Goal: Transaction & Acquisition: Purchase product/service

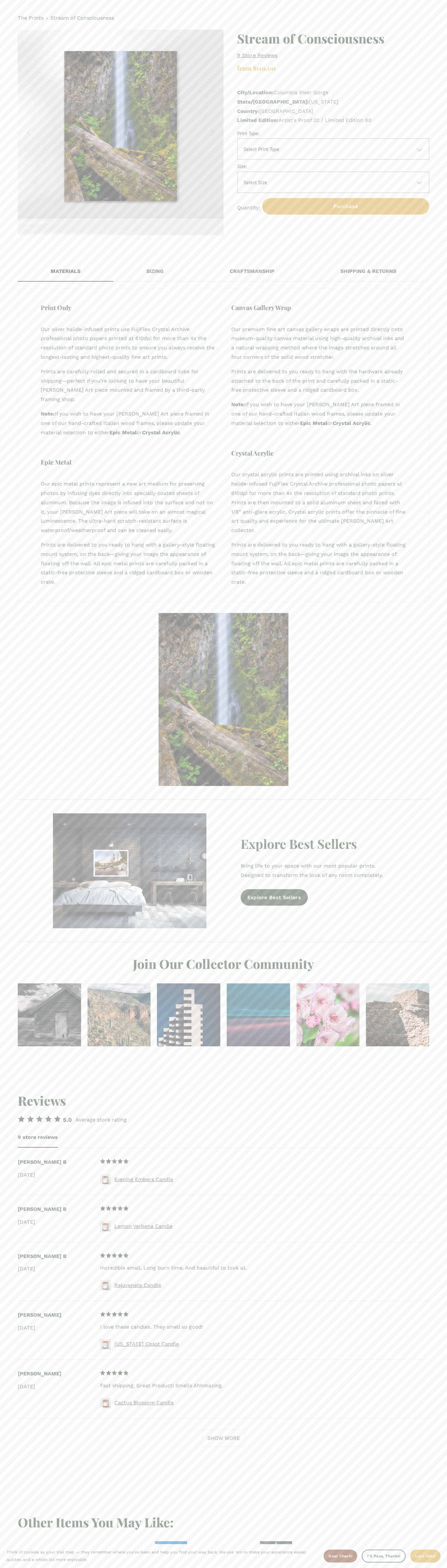
click at [7, 2] on div "The Prints › Stream of Consciousness 1 / 3 Image 1 of 3 Image 2 of 3 Image 3 of…" at bounding box center [224, 124] width 447 height 248
click at [428, 591] on div "Print Only Our silver halide-infused prints use FujiFlex Crystal Archive profes…" at bounding box center [223, 445] width 411 height 314
click at [93, 1567] on html "No results found. Think of cookies as your trail map — they remember where you’…" at bounding box center [224, 895] width 447 height 1790
click at [13, 866] on div "Explore Best Sellers Bring life to your space with our most popular prints. Des…" at bounding box center [223, 870] width 422 height 126
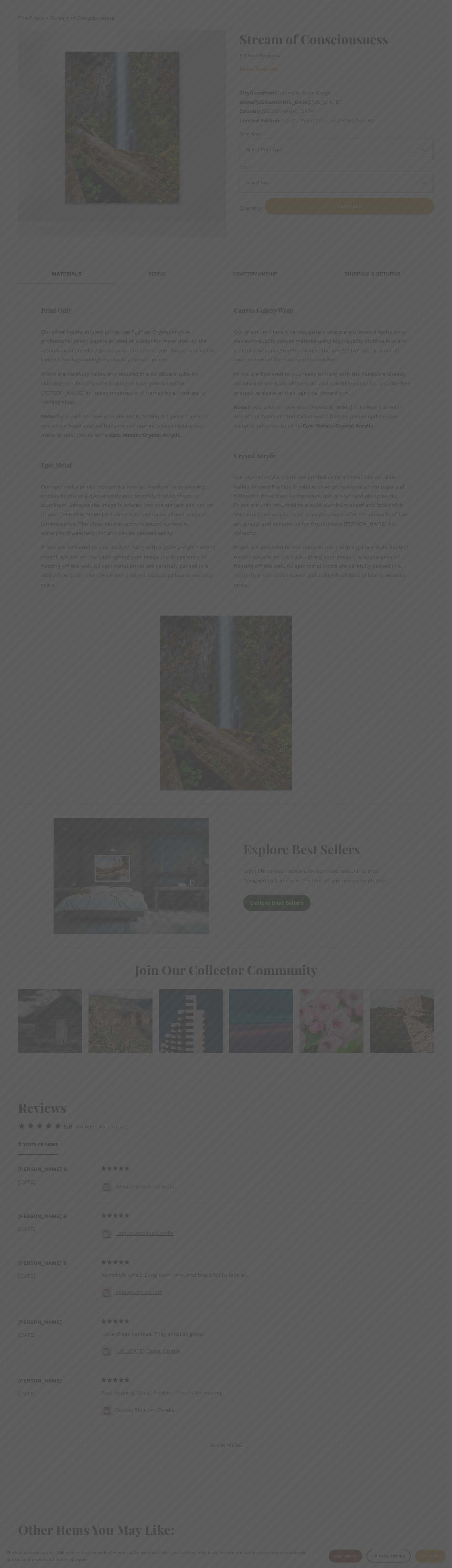
select select "**********"
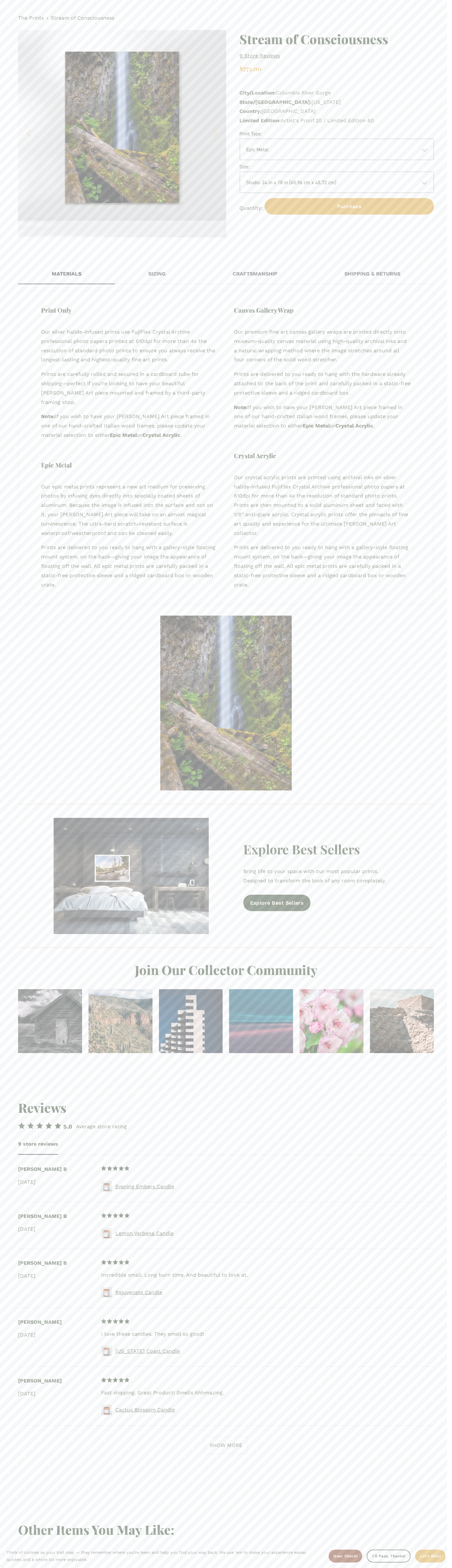
click at [261, 102] on span "State/[GEOGRAPHIC_DATA]:" at bounding box center [275, 102] width 72 height 6
click at [157, 15] on nav "The Prints › Stream of Consciousness" at bounding box center [226, 18] width 415 height 9
click at [445, 1565] on section "Think of cookies as your trail map — they remember where you’ve been and help y…" at bounding box center [226, 1556] width 452 height 24
click at [300, 1567] on html "No results found. Think of cookies as your trail map — they remember where you’…" at bounding box center [226, 900] width 452 height 1800
click at [2, 1398] on div "Reviews 5.00 out of 5 stars 5.0 Average store rating 9 store reviews Reviewer N…" at bounding box center [226, 1295] width 452 height 432
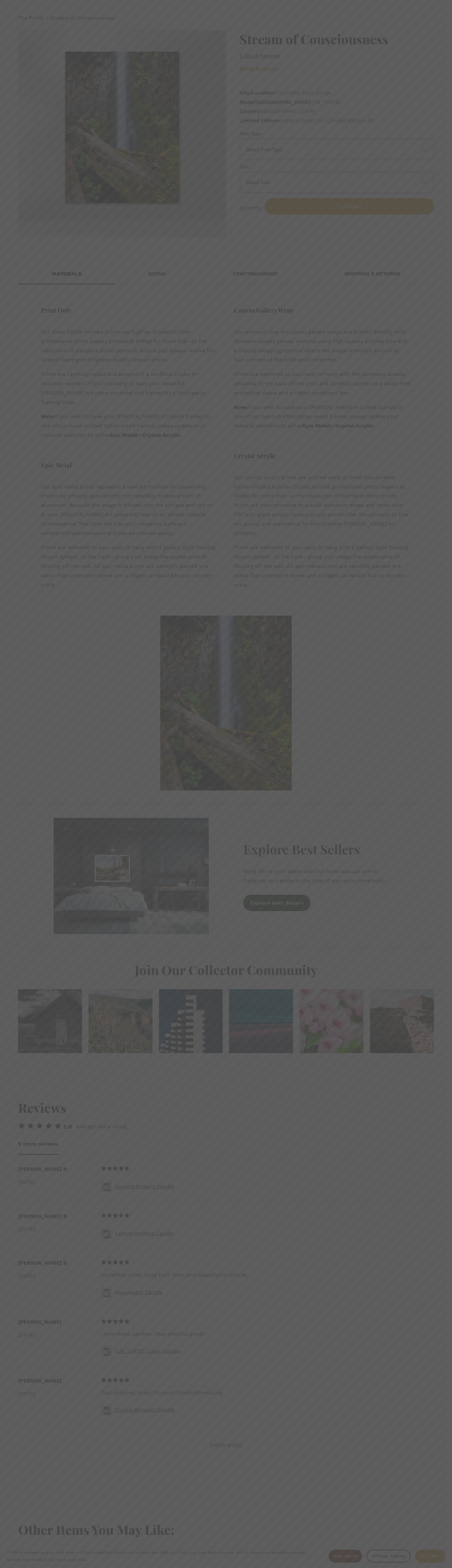
select select "**********"
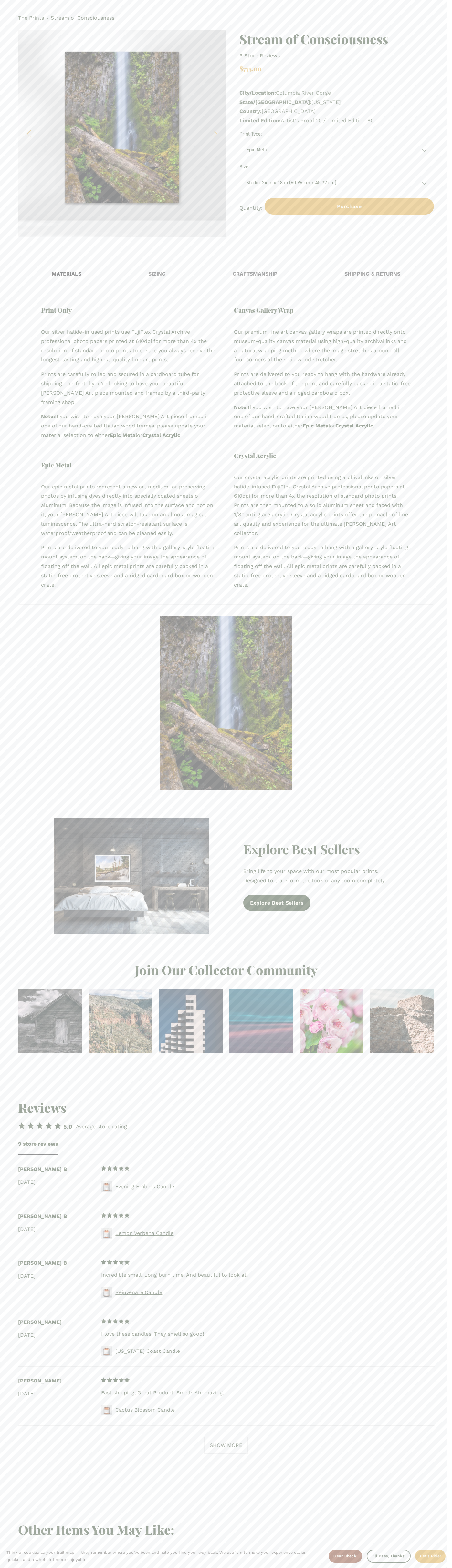
click at [250, 111] on span "Country:" at bounding box center [250, 111] width 23 height 6
